Goal: Information Seeking & Learning: Understand process/instructions

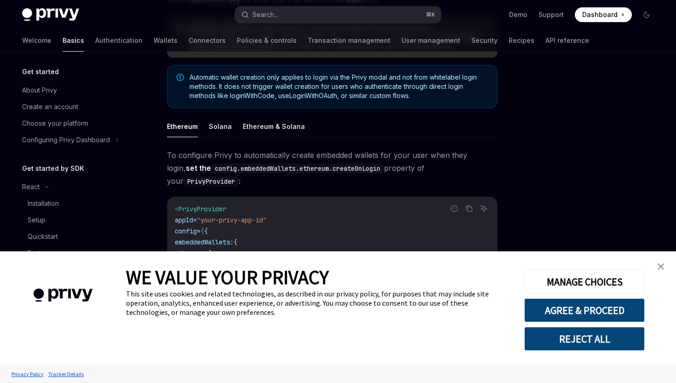
scroll to position [214, 0]
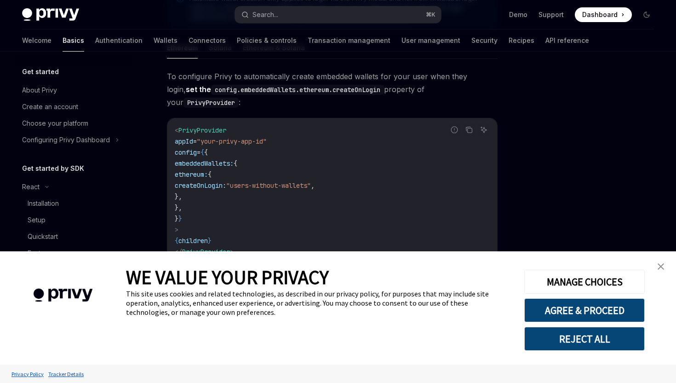
click at [661, 267] on img "close banner" at bounding box center [661, 266] width 6 height 6
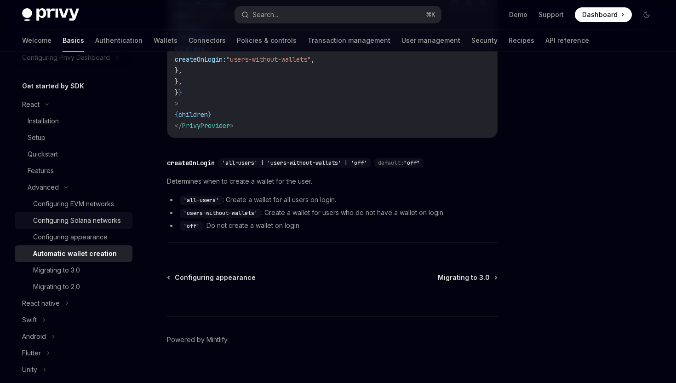
scroll to position [87, 0]
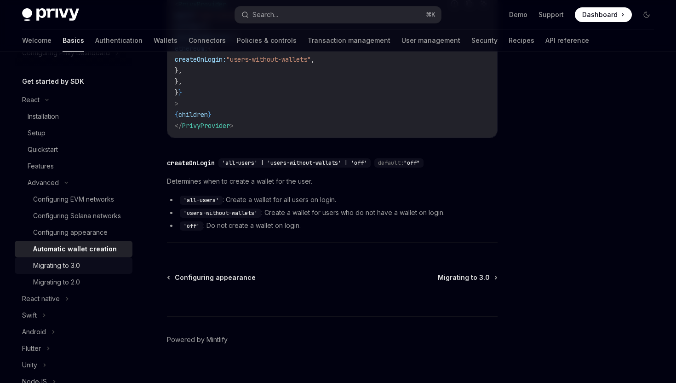
click at [77, 265] on div "Migrating to 3.0" at bounding box center [56, 265] width 47 height 11
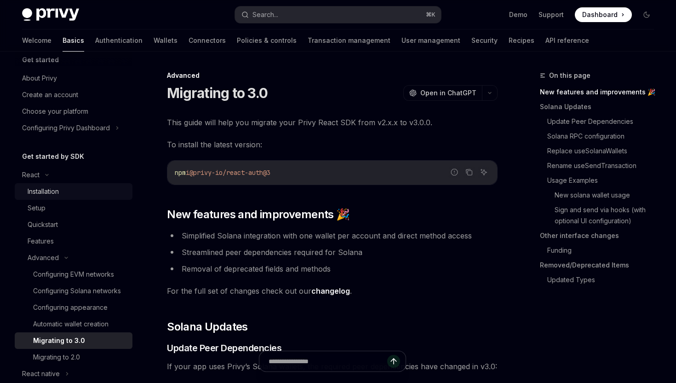
scroll to position [13, 0]
click at [58, 207] on div "Setup" at bounding box center [77, 206] width 99 height 11
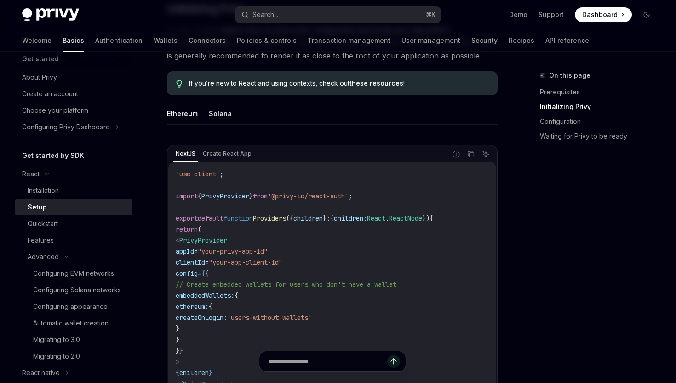
scroll to position [226, 0]
click at [218, 116] on button "Solana" at bounding box center [220, 114] width 23 height 22
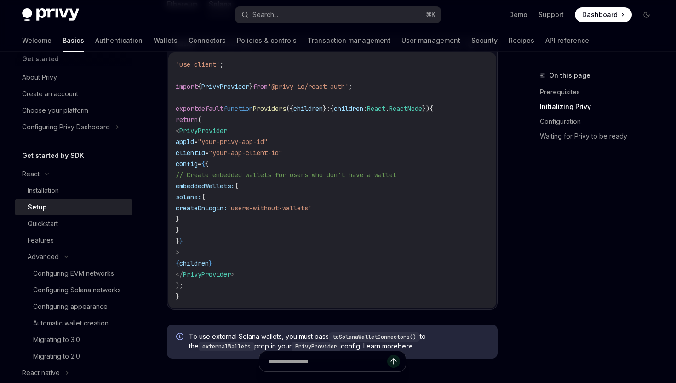
scroll to position [337, 0]
click at [69, 219] on div "Quickstart" at bounding box center [77, 223] width 99 height 11
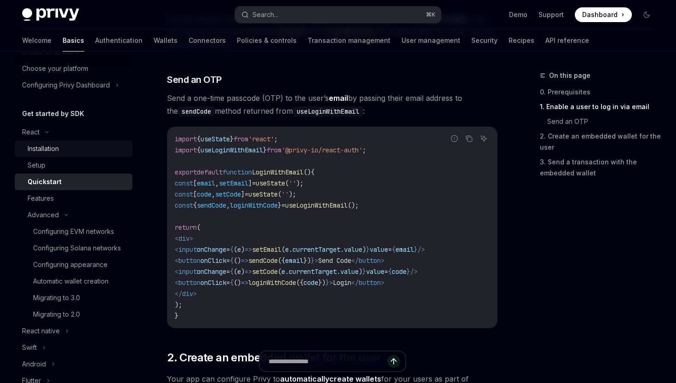
scroll to position [63, 0]
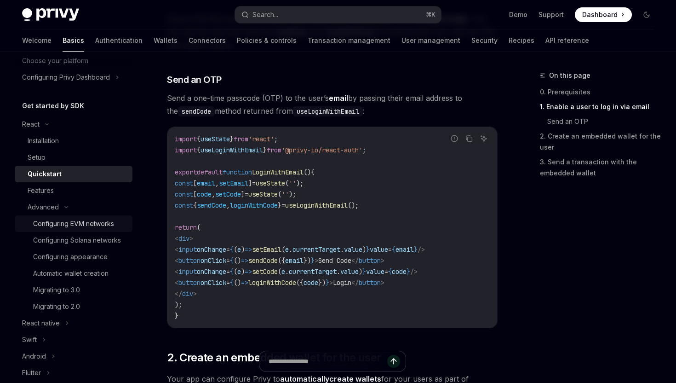
click at [81, 231] on link "Configuring EVM networks" at bounding box center [74, 223] width 118 height 17
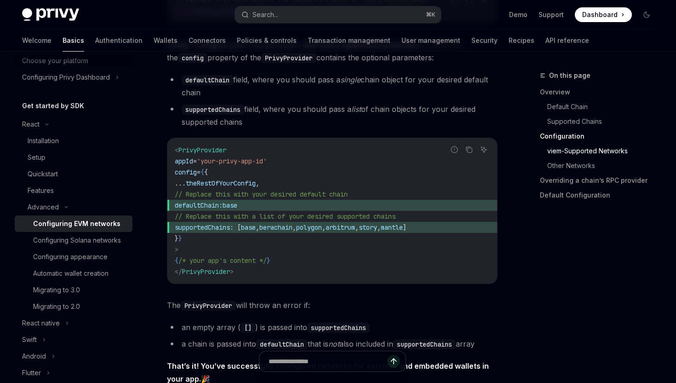
scroll to position [1234, 0]
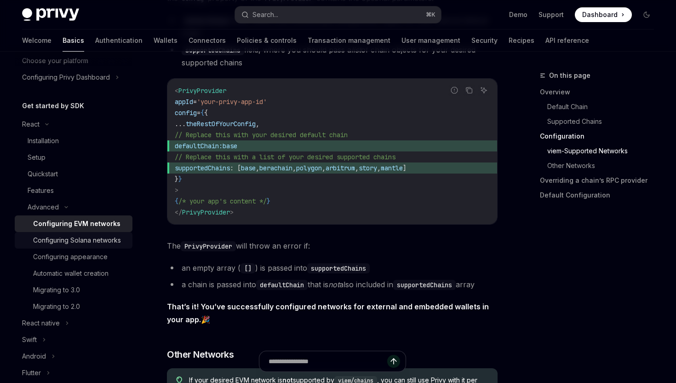
click at [83, 241] on div "Configuring Solana networks" at bounding box center [77, 240] width 88 height 11
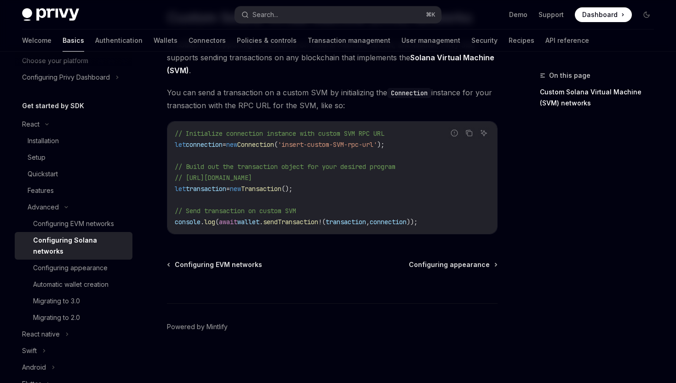
scroll to position [490, 0]
click at [83, 262] on div "Configuring appearance" at bounding box center [70, 267] width 75 height 11
type textarea "*"
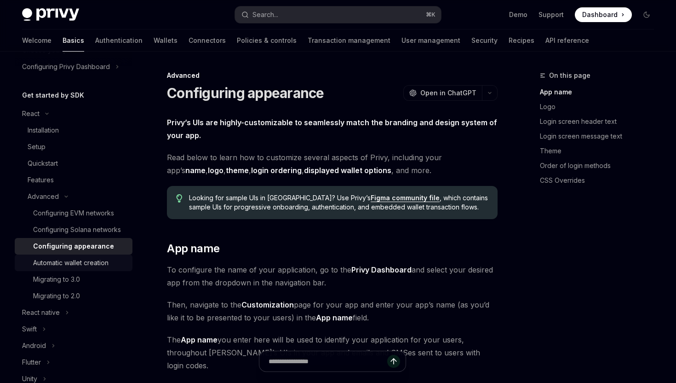
scroll to position [81, 0]
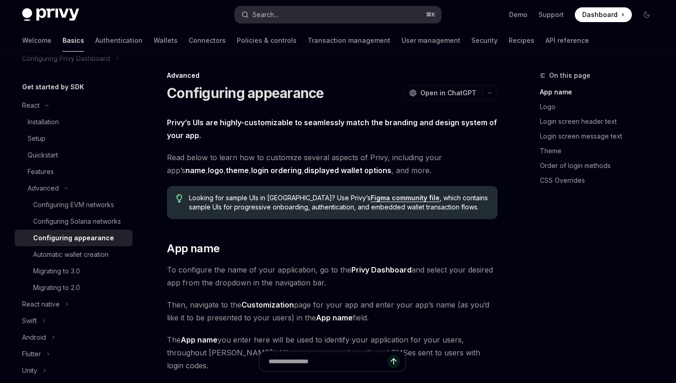
click at [289, 16] on button "Search... ⌘ K" at bounding box center [338, 14] width 206 height 17
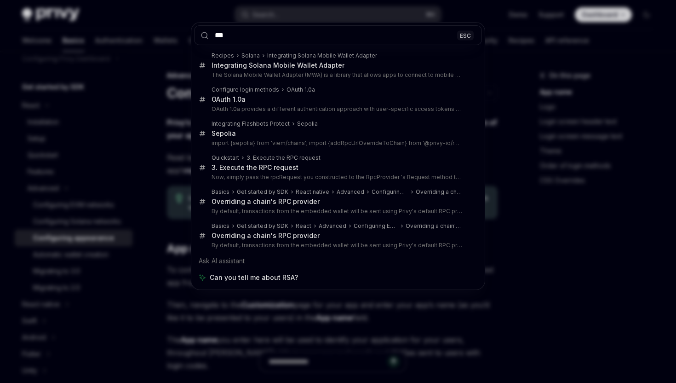
type input "***"
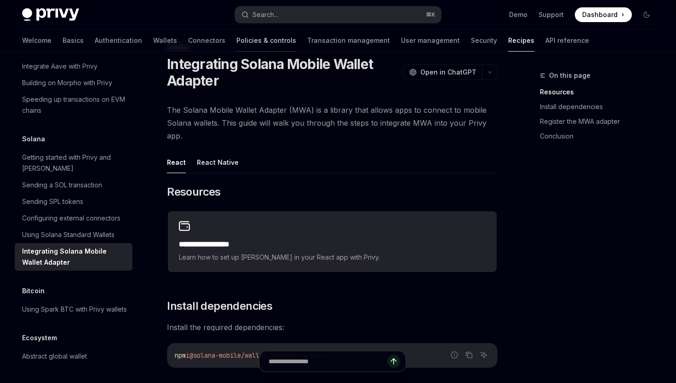
scroll to position [32, 0]
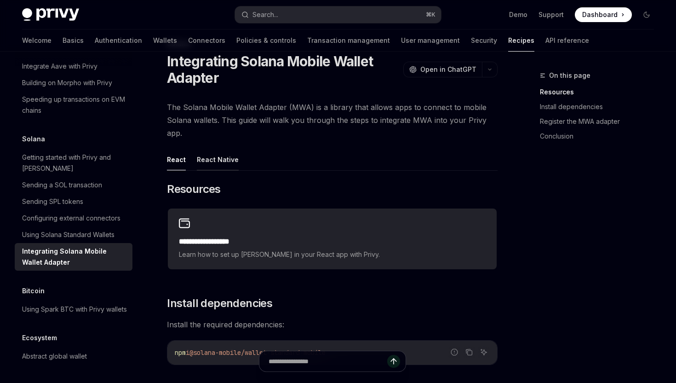
click at [229, 161] on button "React Native" at bounding box center [218, 160] width 42 height 22
type textarea "*"
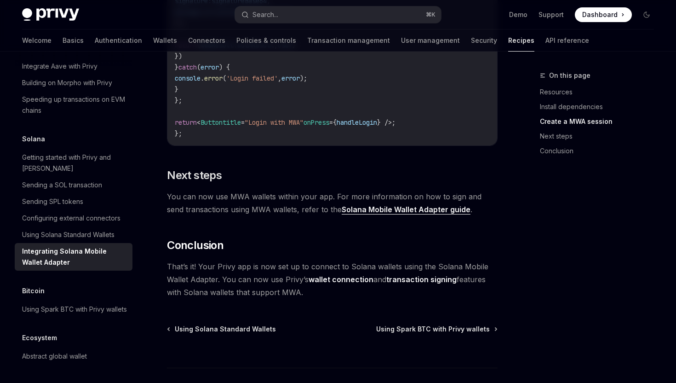
scroll to position [986, 0]
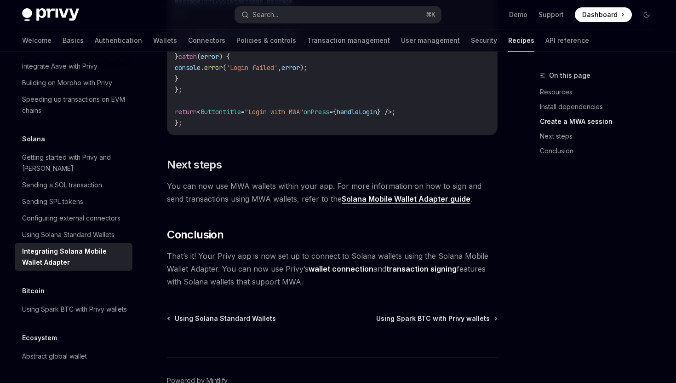
click at [374, 204] on link "Solana Mobile Wallet Adapter guide" at bounding box center [406, 199] width 129 height 10
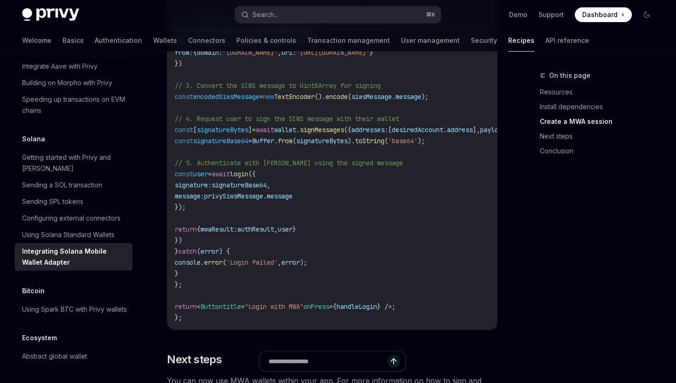
scroll to position [792, 0]
